Goal: Transaction & Acquisition: Purchase product/service

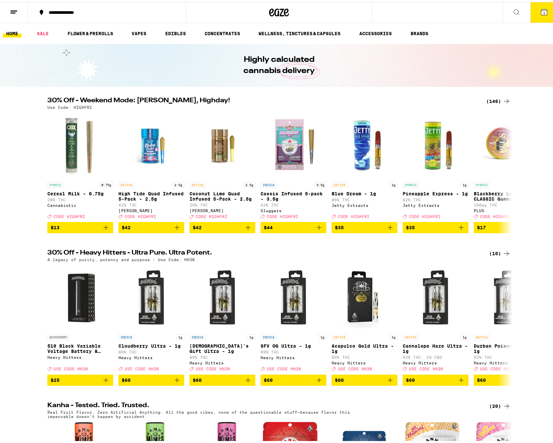
click at [493, 100] on div "(146)" at bounding box center [499, 99] width 24 height 8
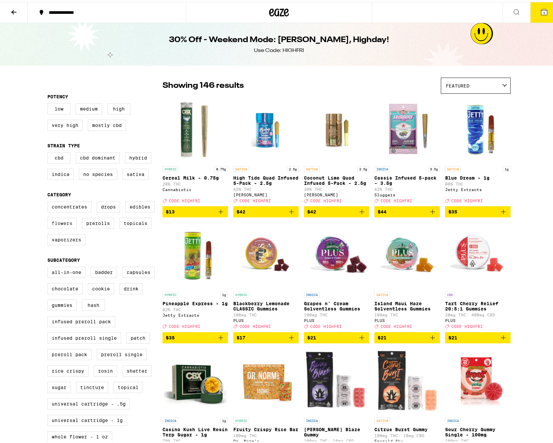
click at [67, 226] on label "Flowers" at bounding box center [61, 221] width 29 height 11
click at [49, 201] on input "Flowers" at bounding box center [49, 200] width 0 height 0
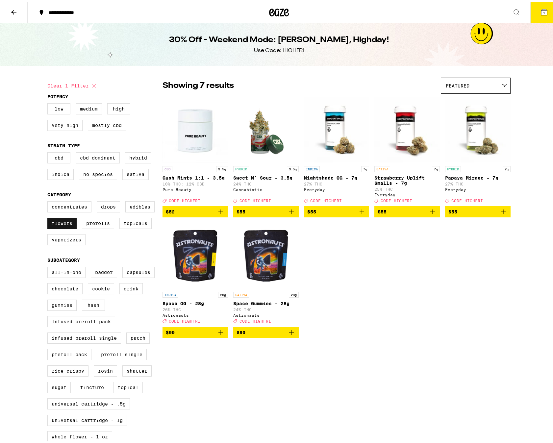
click at [67, 226] on label "Flowers" at bounding box center [61, 221] width 29 height 11
click at [49, 201] on input "Flowers" at bounding box center [49, 200] width 0 height 0
checkbox input "false"
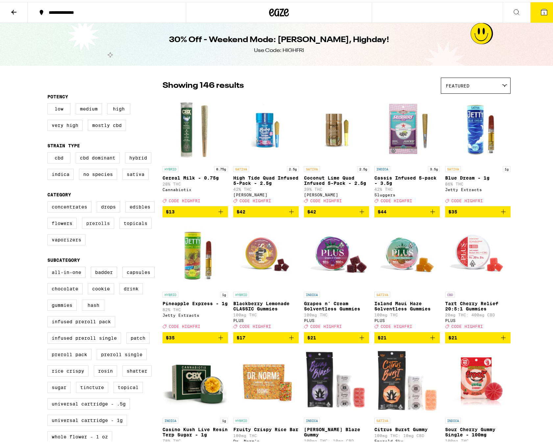
click at [94, 226] on label "Prerolls" at bounding box center [98, 221] width 32 height 11
click at [49, 201] on input "Prerolls" at bounding box center [49, 200] width 0 height 0
checkbox input "true"
